Goal: Navigation & Orientation: Find specific page/section

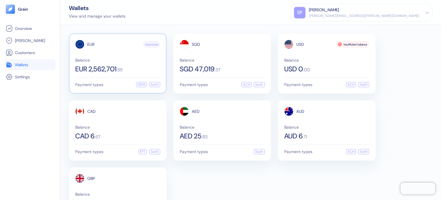
click at [105, 69] on span "EUR 2,562,701" at bounding box center [95, 69] width 41 height 7
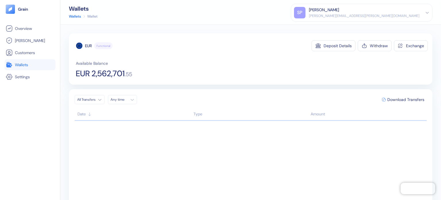
click at [35, 64] on link "Wallets" at bounding box center [30, 64] width 49 height 7
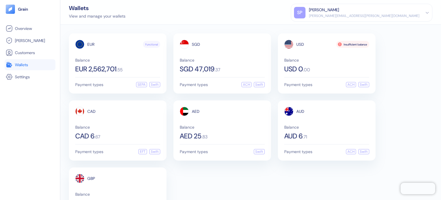
click at [121, 18] on div "View and manage your wallets" at bounding box center [97, 16] width 57 height 6
click at [121, 17] on div "View and manage your wallets" at bounding box center [97, 16] width 57 height 6
click at [105, 66] on span "EUR 2,562,701" at bounding box center [95, 69] width 41 height 7
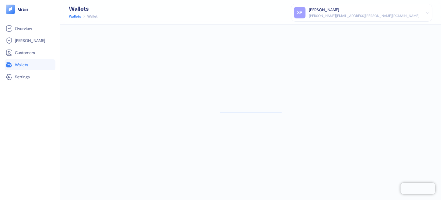
click at [28, 64] on span "Wallets" at bounding box center [21, 65] width 13 height 6
